Goal: Task Accomplishment & Management: Complete application form

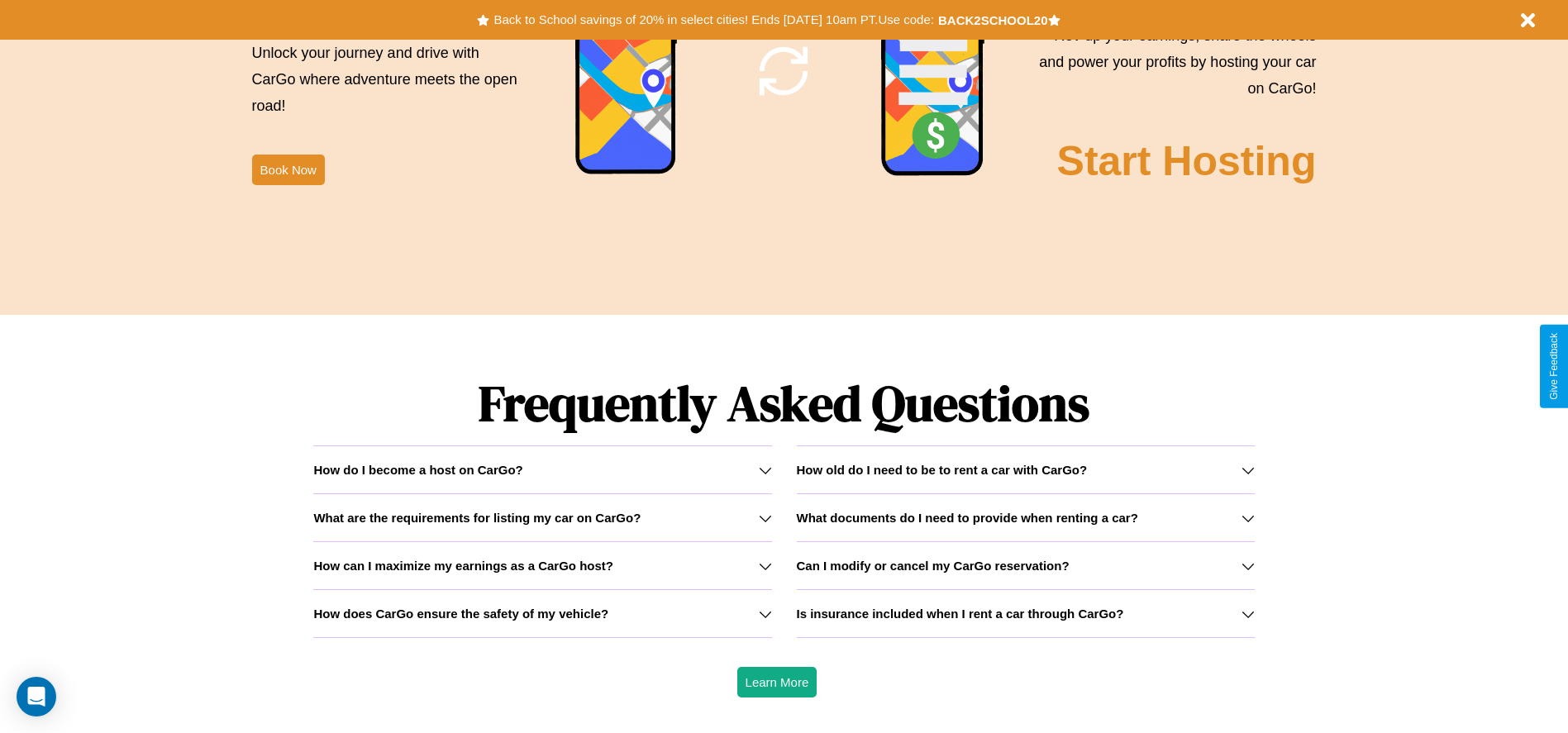
scroll to position [2372, 0]
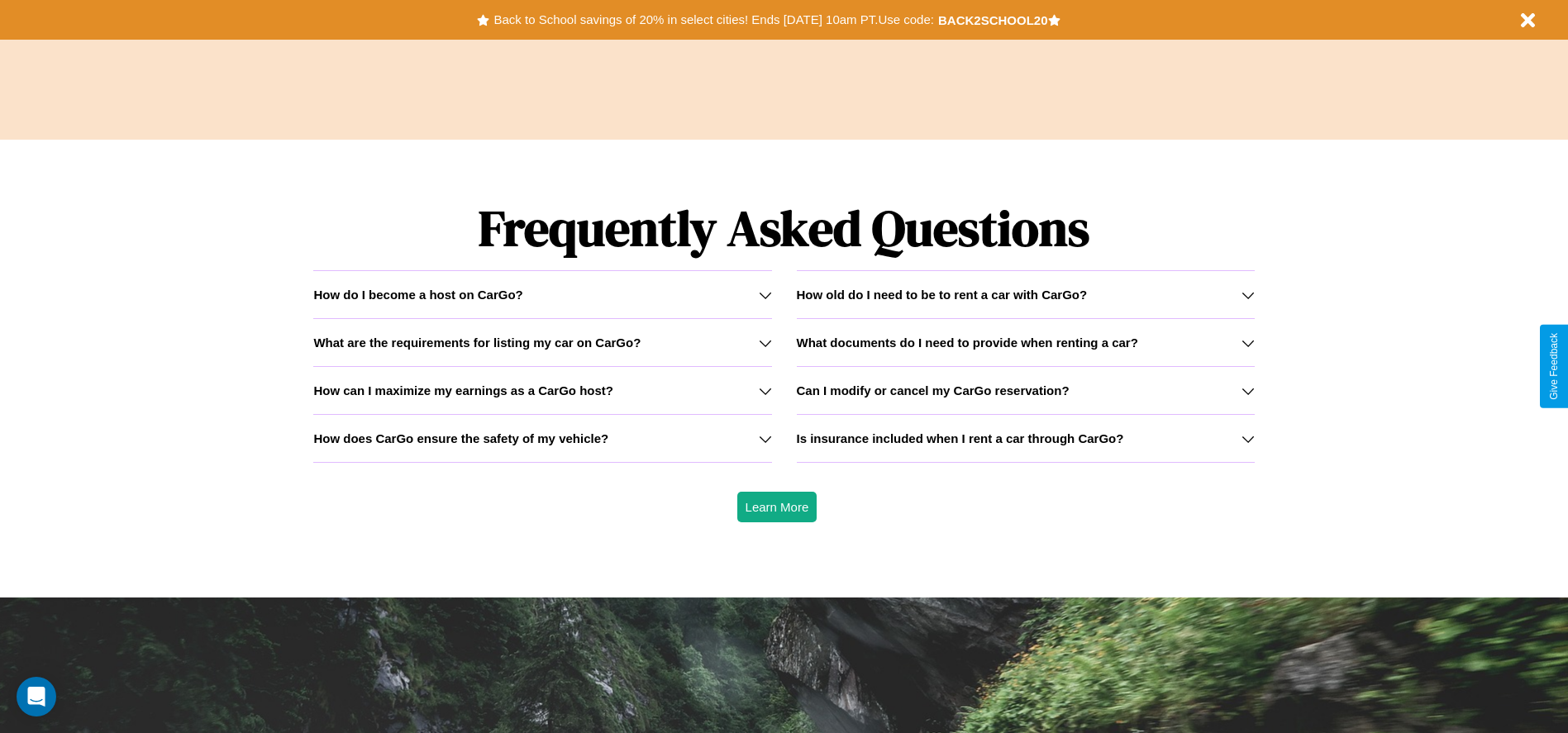
click at [542, 294] on div "How do I become a host on CarGo?" at bounding box center [542, 295] width 458 height 14
click at [1247, 438] on icon at bounding box center [1247, 438] width 13 height 13
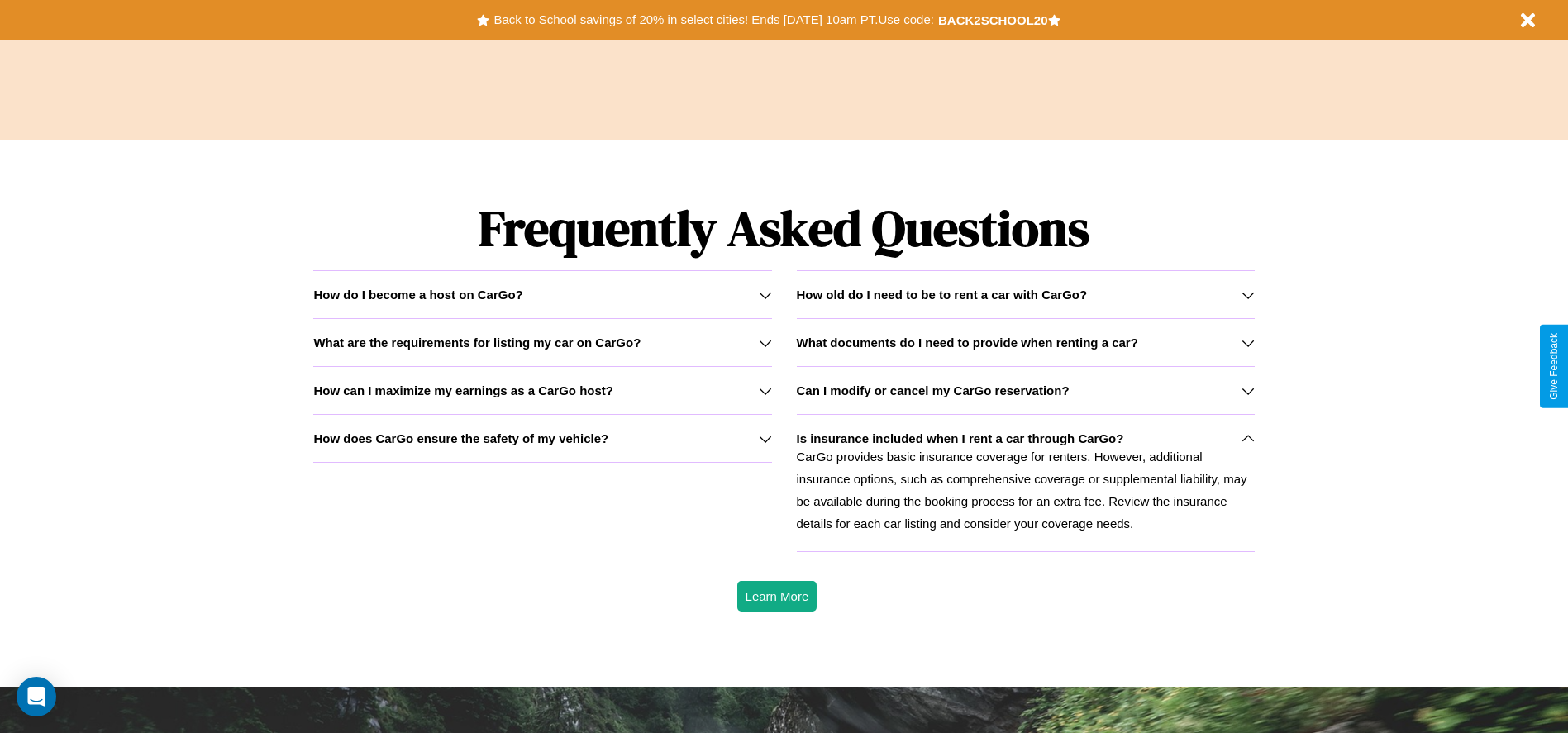
click at [765, 294] on icon at bounding box center [765, 295] width 13 height 13
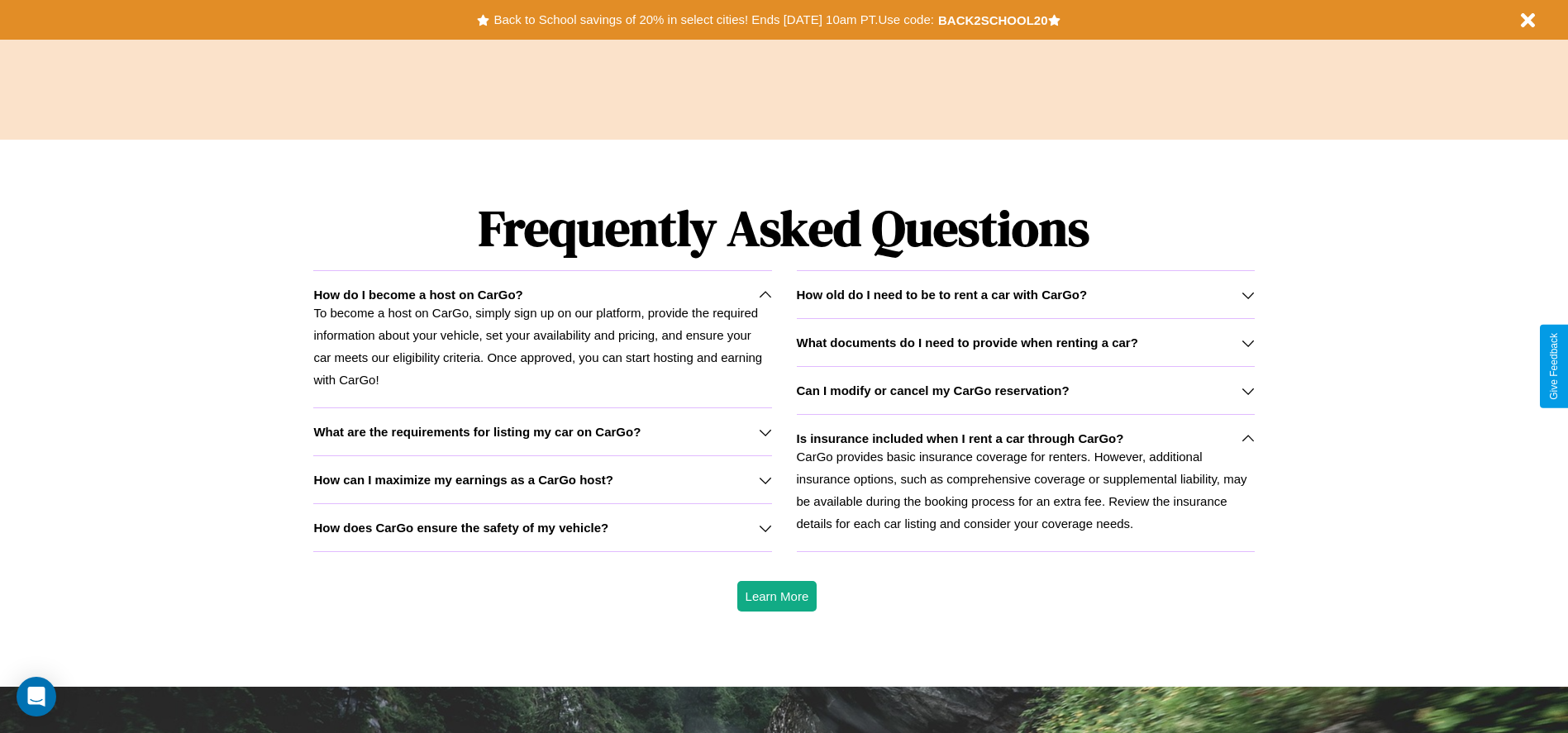
click at [542, 432] on h3 "What are the requirements for listing my car on CarGo?" at bounding box center [477, 432] width 328 height 14
click at [542, 339] on p "To become a host on CarGo, simply sign up on our platform, provide the required…" at bounding box center [542, 346] width 458 height 89
click at [765, 479] on icon at bounding box center [765, 480] width 13 height 13
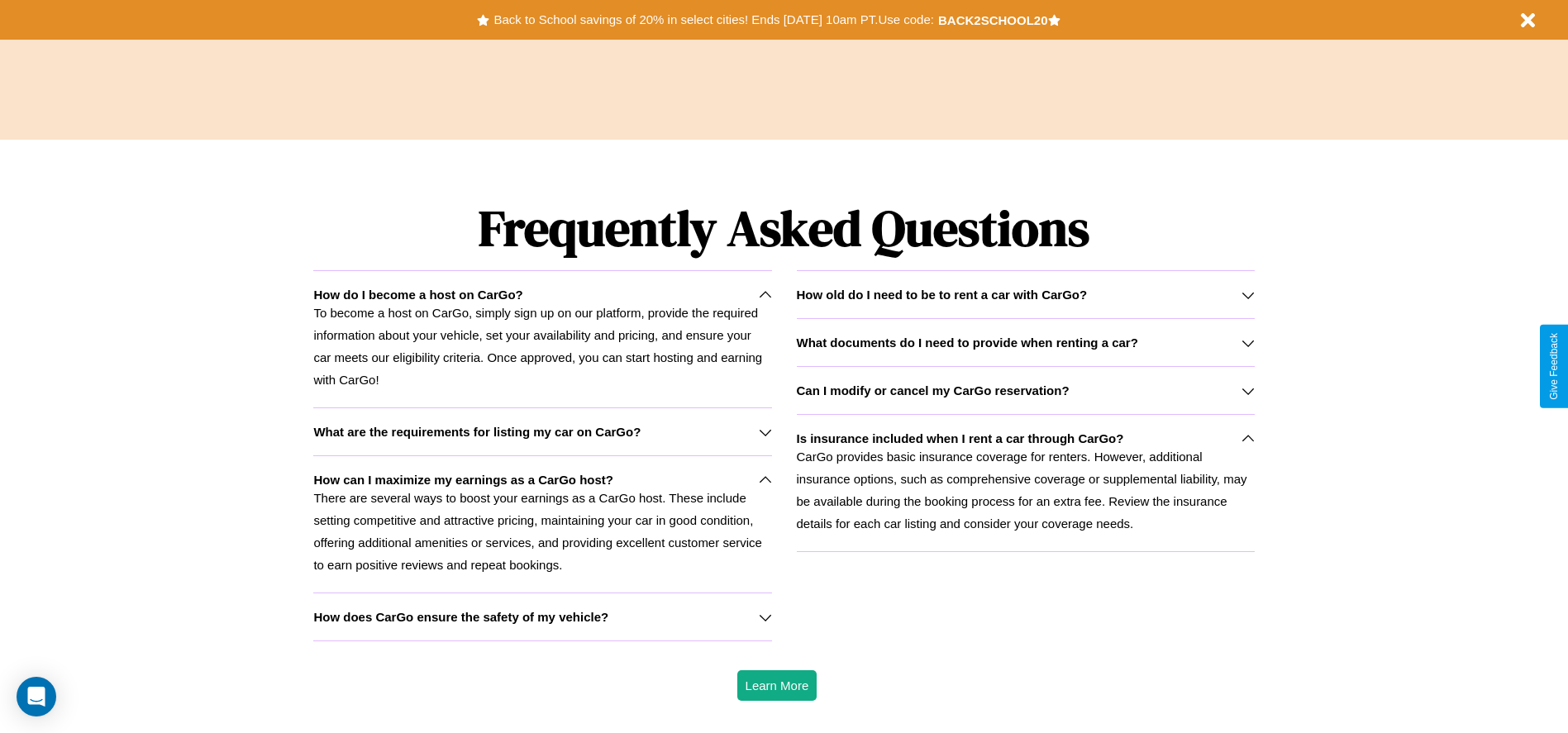
click at [1247, 342] on icon at bounding box center [1247, 343] width 13 height 13
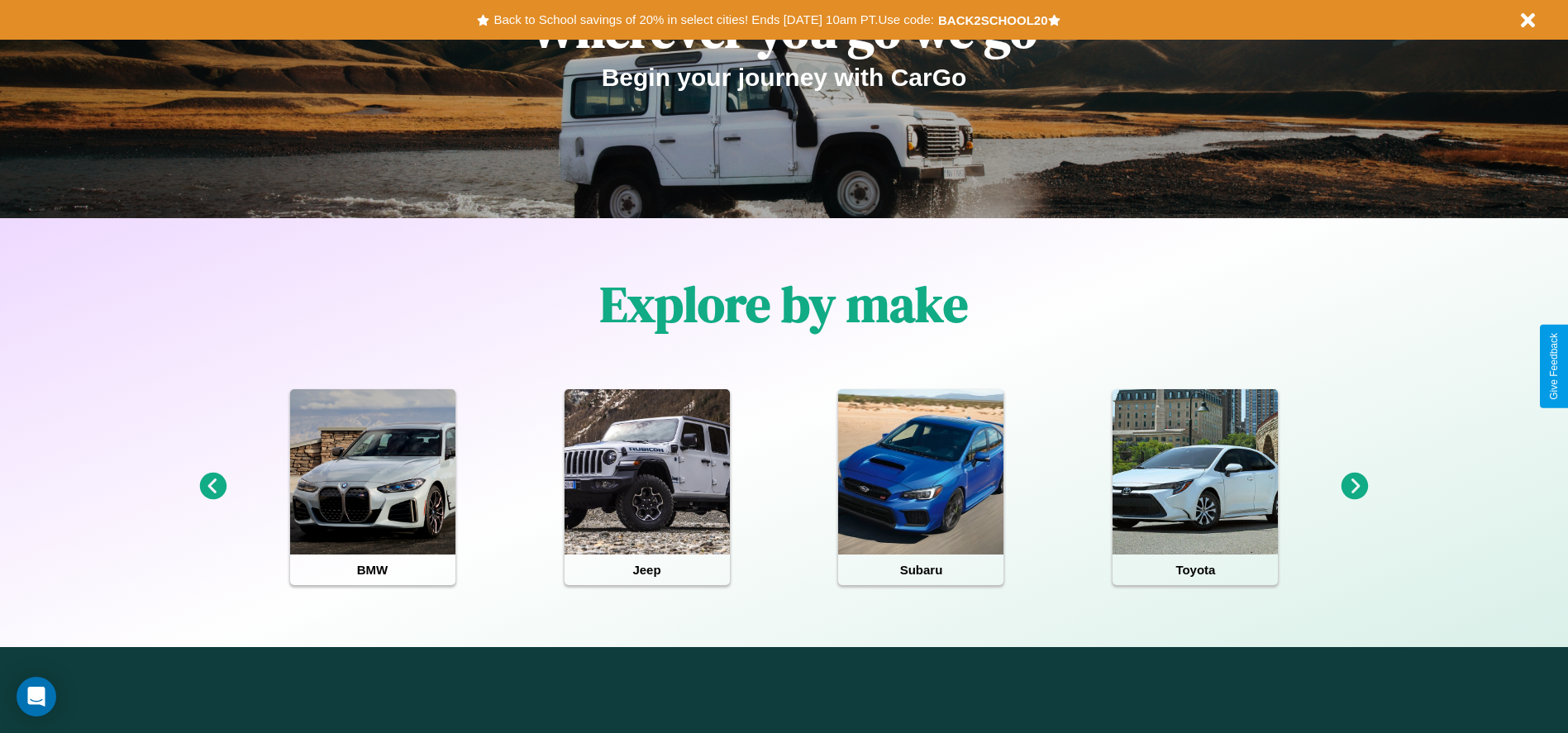
scroll to position [0, 0]
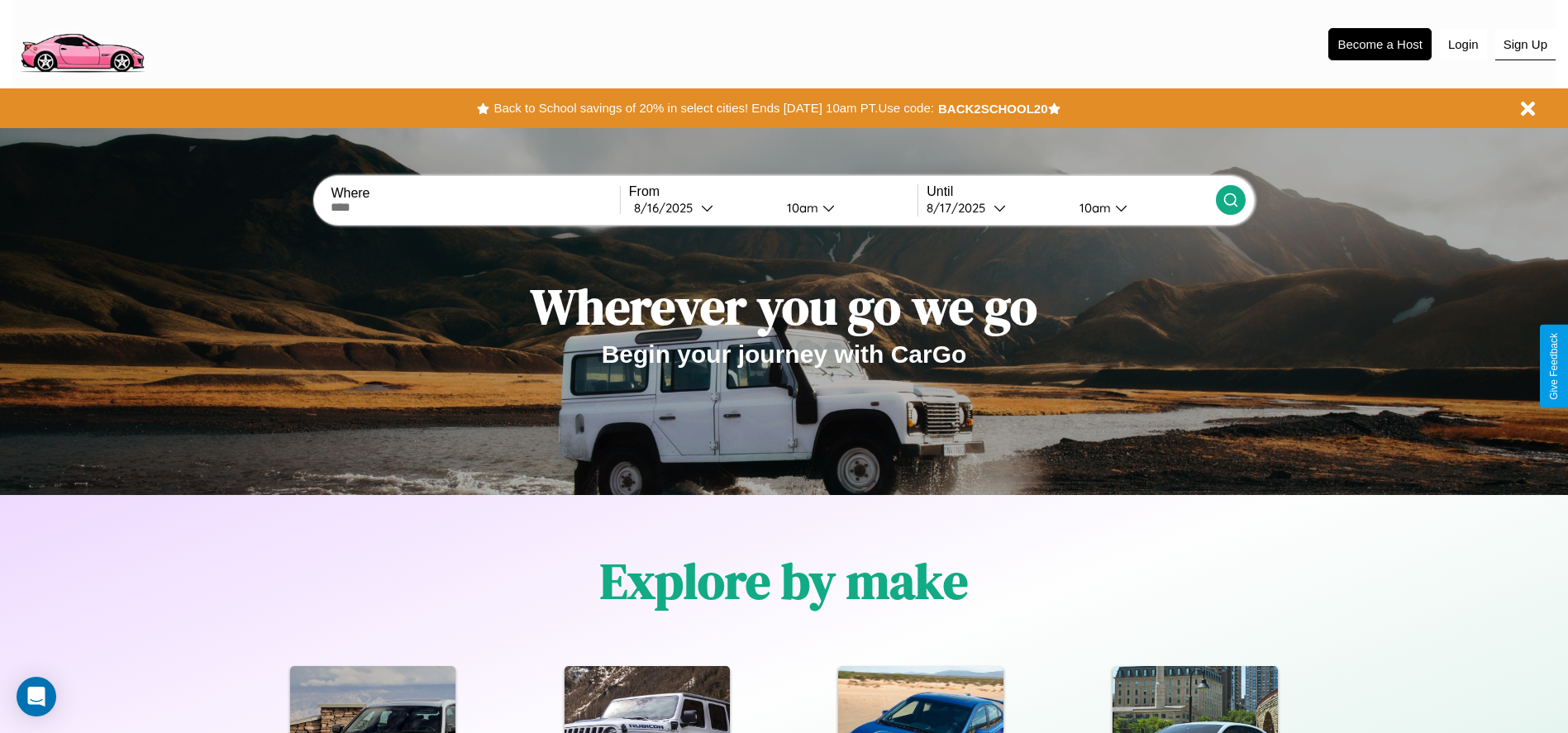
click at [1524, 44] on button "Sign Up" at bounding box center [1525, 44] width 61 height 31
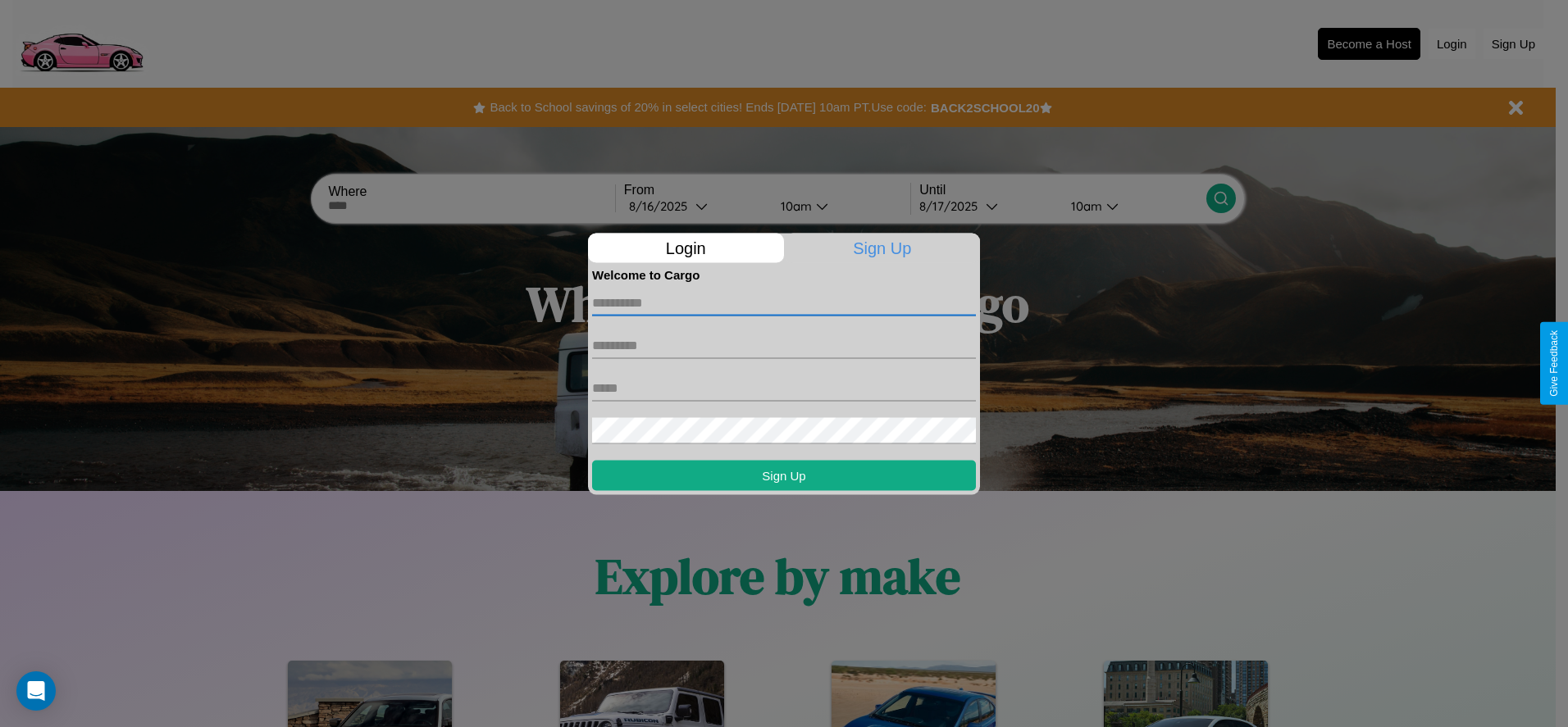
click at [784, 302] on input "text" at bounding box center [784, 303] width 383 height 27
type input "*****"
click at [784, 345] on input "text" at bounding box center [784, 345] width 383 height 27
type input "******"
click at [784, 388] on input "text" at bounding box center [784, 388] width 383 height 27
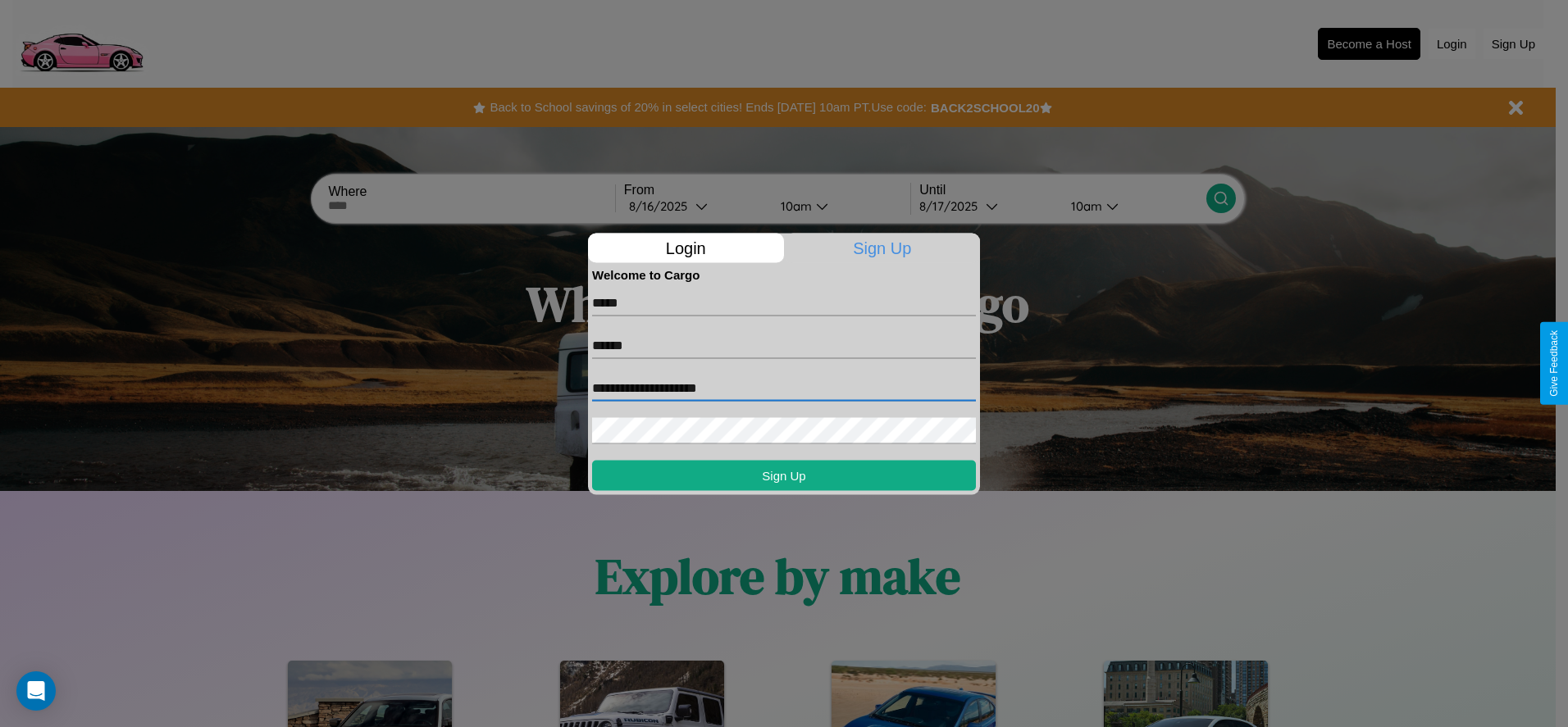
type input "**********"
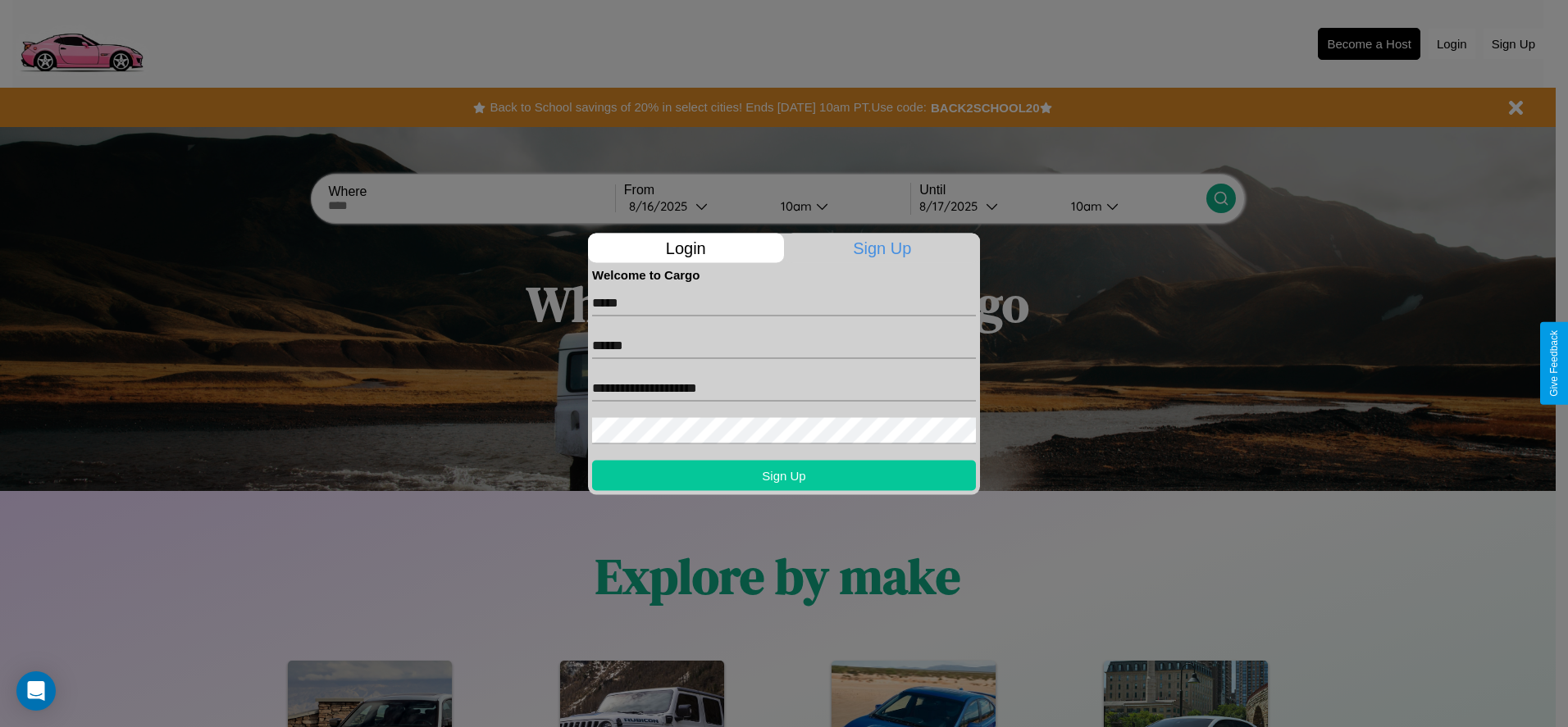
click at [784, 474] on button "Sign Up" at bounding box center [784, 475] width 383 height 30
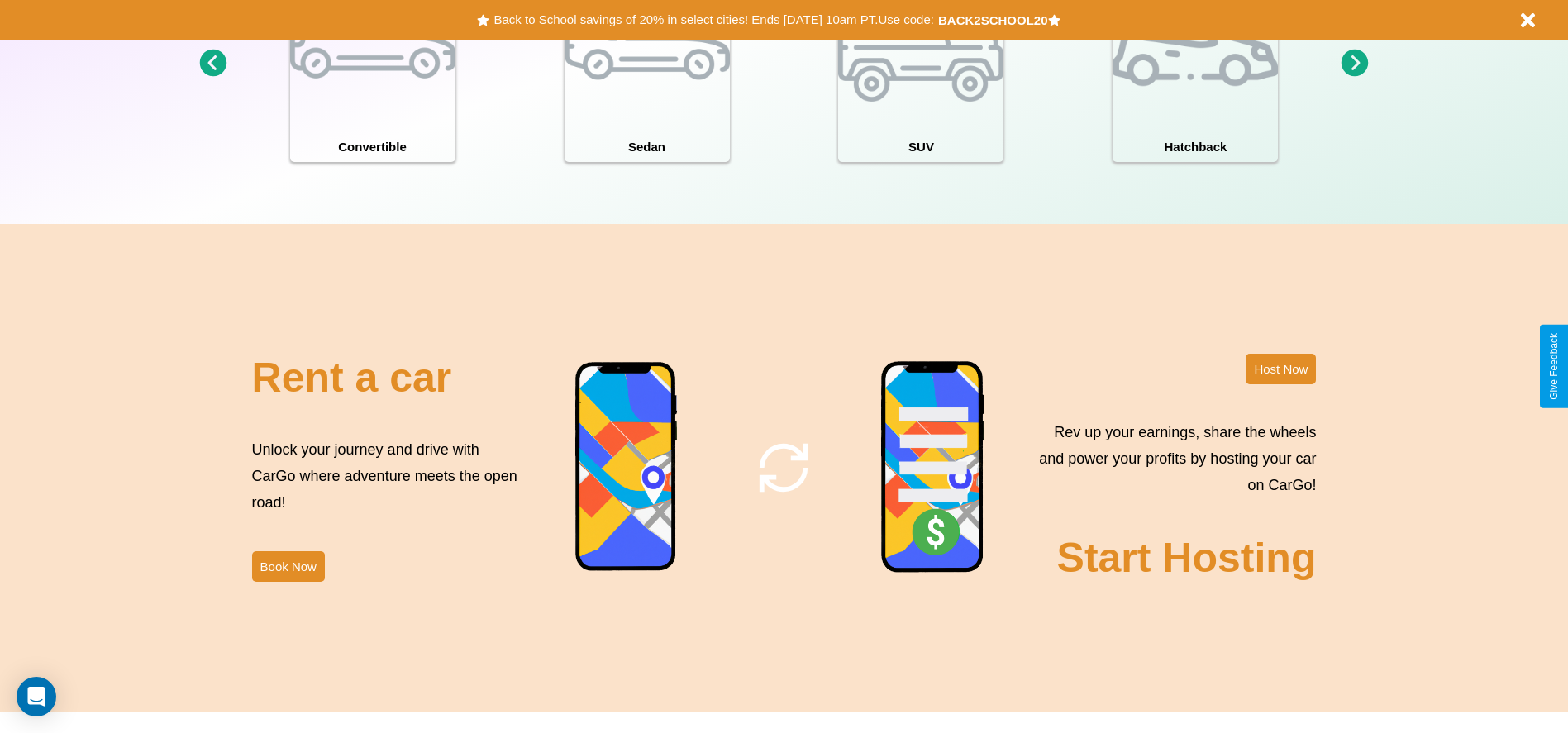
scroll to position [1802, 0]
